Goal: Information Seeking & Learning: Check status

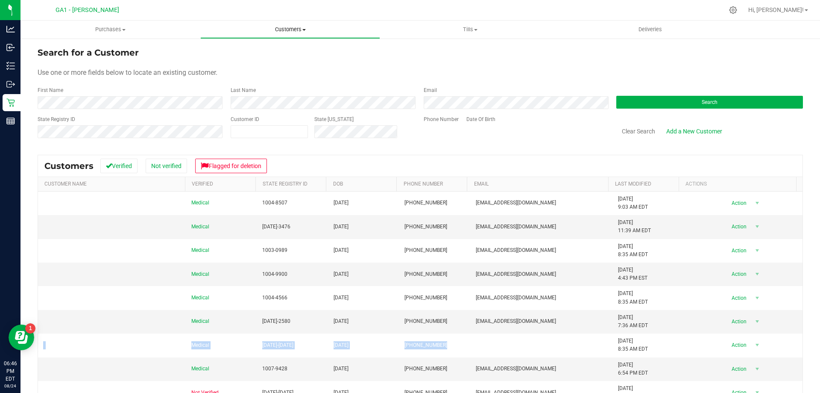
scroll to position [128, 0]
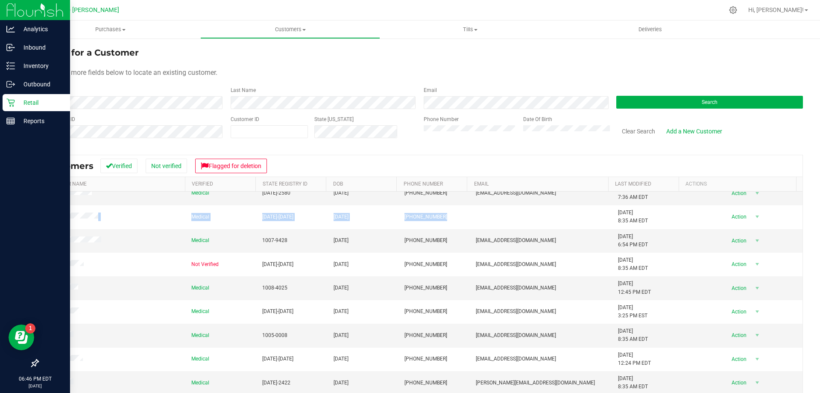
click at [6, 101] on div "Retail" at bounding box center [36, 102] width 67 height 17
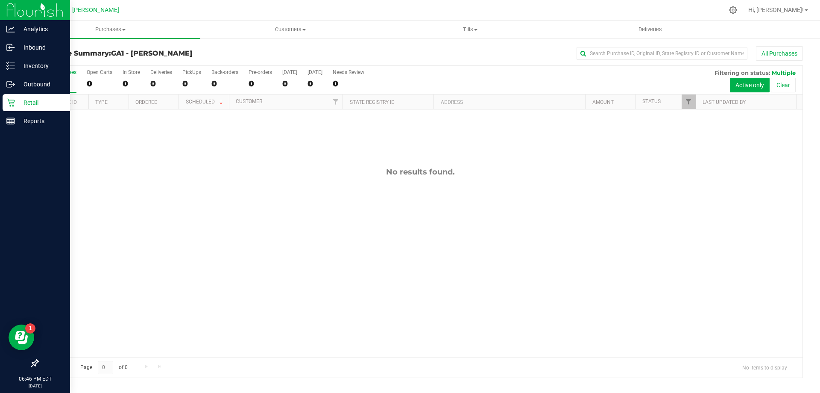
click at [286, 183] on div "No results found." at bounding box center [420, 261] width 765 height 305
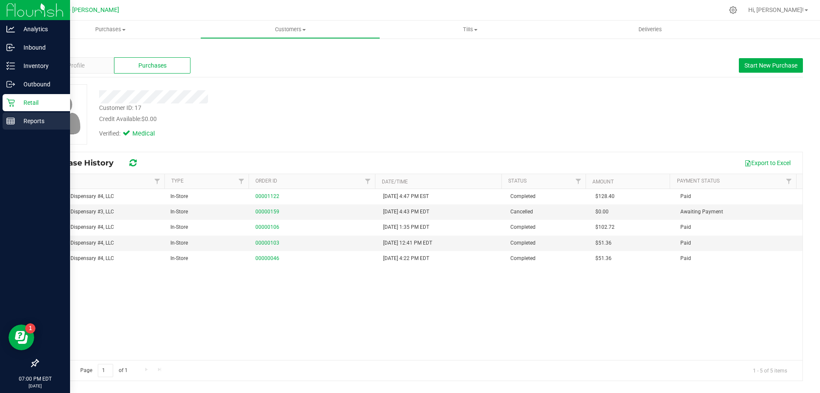
click at [9, 114] on div "Reports" at bounding box center [36, 120] width 67 height 17
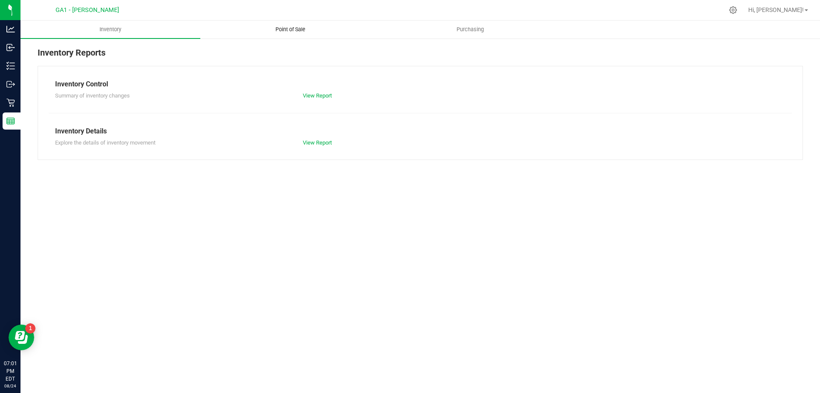
click at [297, 27] on span "Point of Sale" at bounding box center [290, 30] width 53 height 8
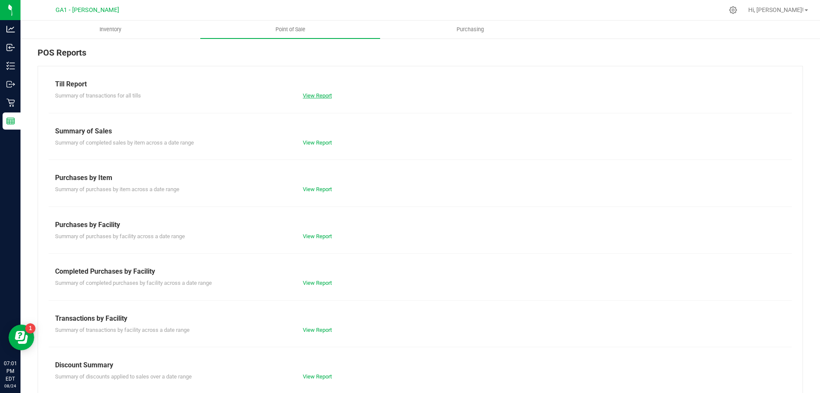
click at [320, 96] on link "View Report" at bounding box center [317, 95] width 29 height 6
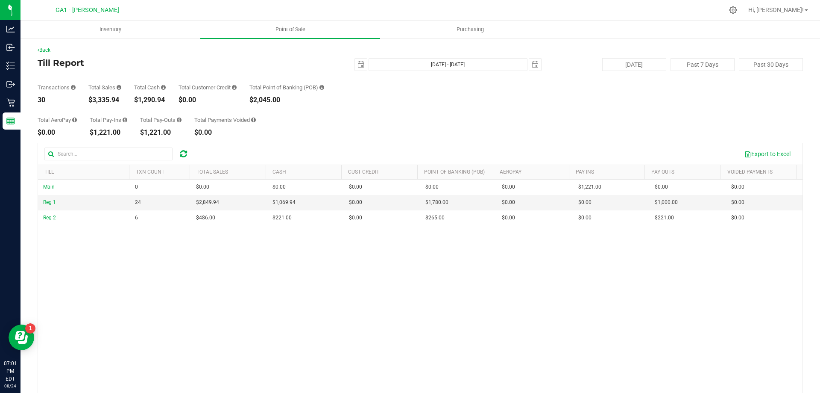
click at [358, 103] on div "Transactions 30 Total Sales $3,335.94 Total Cash $1,290.94 Total Customer Credi…" at bounding box center [421, 87] width 766 height 32
click at [358, 101] on div "Transactions 30 Total Sales $3,335.94 Total Cash $1,290.94 Total Customer Credi…" at bounding box center [421, 87] width 766 height 32
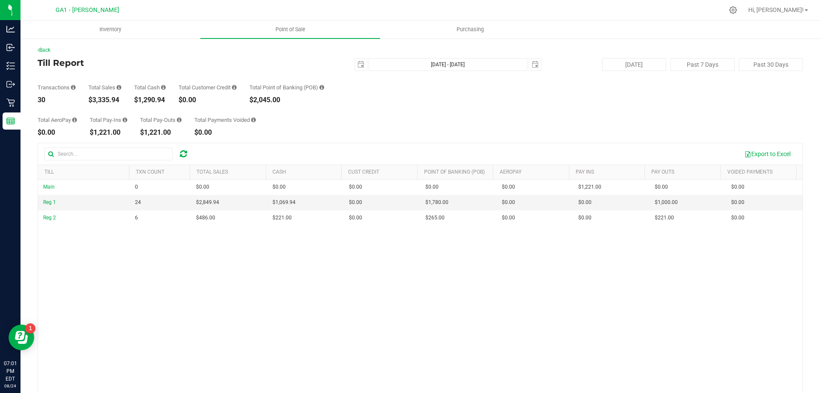
click at [605, 56] on div "Back Till Report [DATE] [DATE] - [DATE] [DATE] [DATE] Past 7 Days Past 30 Days …" at bounding box center [421, 247] width 766 height 402
click at [618, 69] on button "[DATE]" at bounding box center [634, 64] width 64 height 13
click at [614, 77] on div "Transactions 30 Total Sales $3,335.94 Total Cash $1,290.94 Total Customer Credi…" at bounding box center [421, 87] width 766 height 32
